Goal: Obtain resource: Download file/media

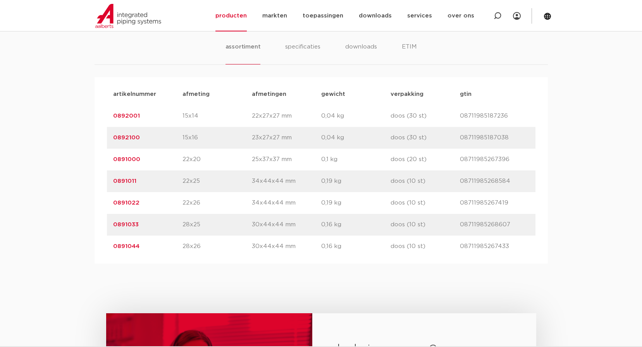
scroll to position [465, 0]
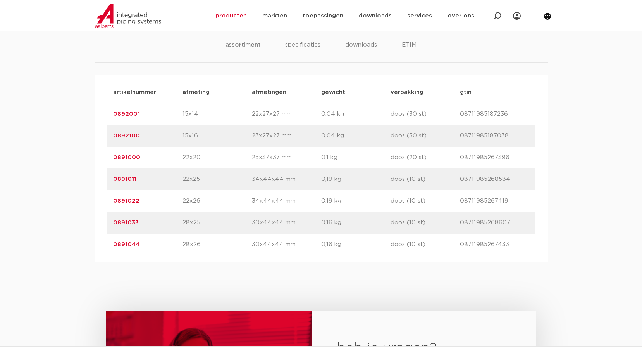
click at [133, 158] on link "0891000" at bounding box center [126, 157] width 27 height 6
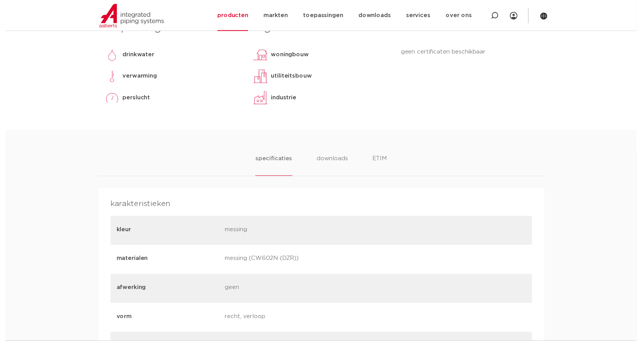
scroll to position [116, 0]
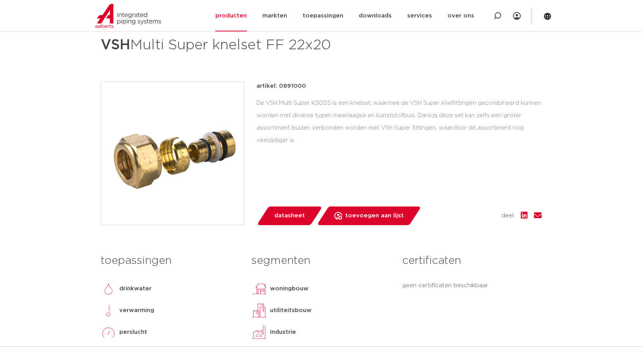
click at [290, 218] on span "datasheet" at bounding box center [290, 215] width 31 height 12
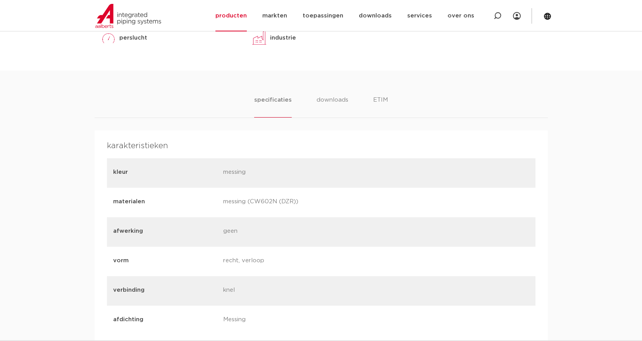
scroll to position [426, 0]
click at [380, 104] on li "ETIM" at bounding box center [381, 106] width 14 height 22
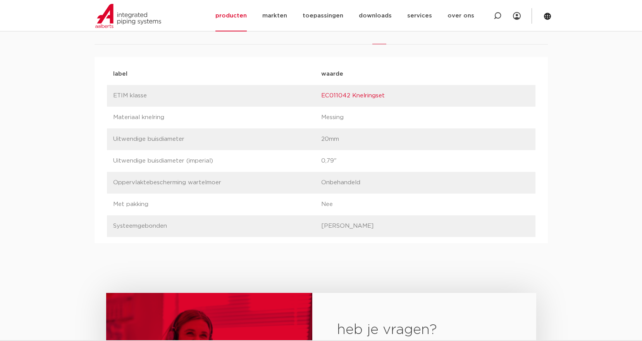
scroll to position [271, 0]
